Goal: Transaction & Acquisition: Purchase product/service

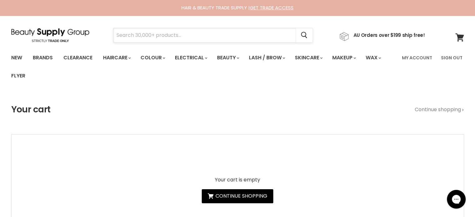
paste input "Jeval Argan Oil & Hemp Seed Smooth It"
type input "Jeval Argan Oil & Hemp Seed Smooth It"
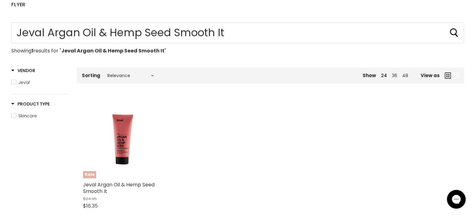
scroll to position [94, 0]
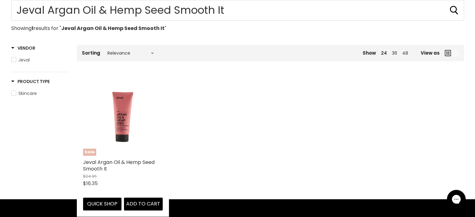
click at [126, 127] on img "Main content" at bounding box center [123, 116] width 64 height 80
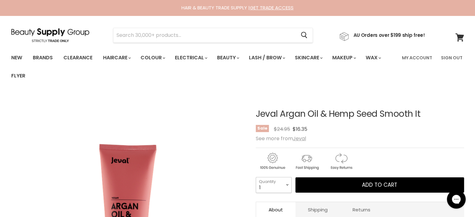
click at [282, 187] on select "1 2 3 4 5 6 7 8 9 10+" at bounding box center [274, 185] width 36 height 16
select select "4"
click at [256, 177] on select "1 2 3 4 5 6 7 8 9 10+" at bounding box center [274, 185] width 36 height 16
type input "4"
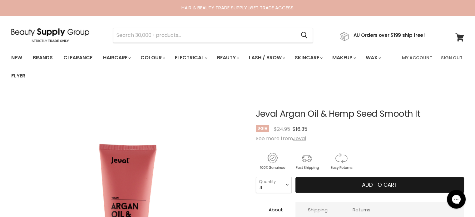
click at [357, 182] on button "Add to cart" at bounding box center [380, 185] width 169 height 16
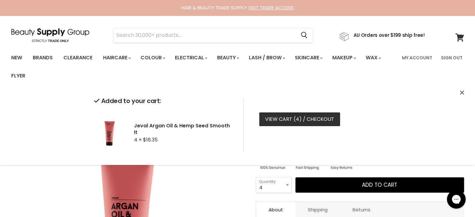
click at [288, 123] on link "View cart ( 4 ) / Checkout" at bounding box center [299, 119] width 81 height 14
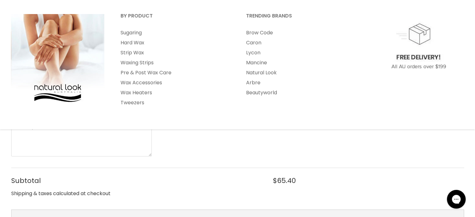
scroll to position [156, 0]
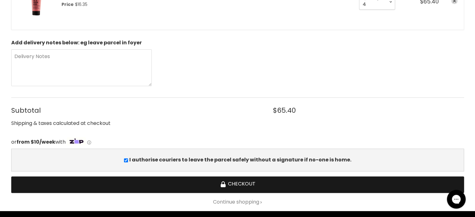
click at [244, 183] on button "Checkout" at bounding box center [237, 185] width 453 height 17
